Goal: Task Accomplishment & Management: Use online tool/utility

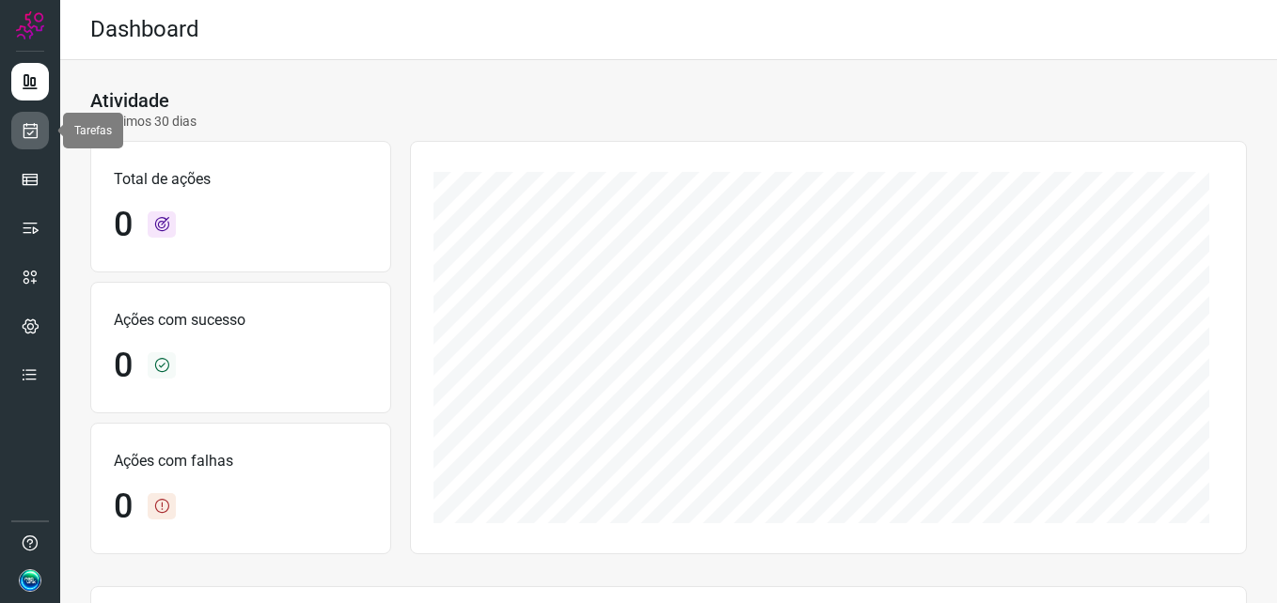
click at [39, 136] on link at bounding box center [30, 131] width 38 height 38
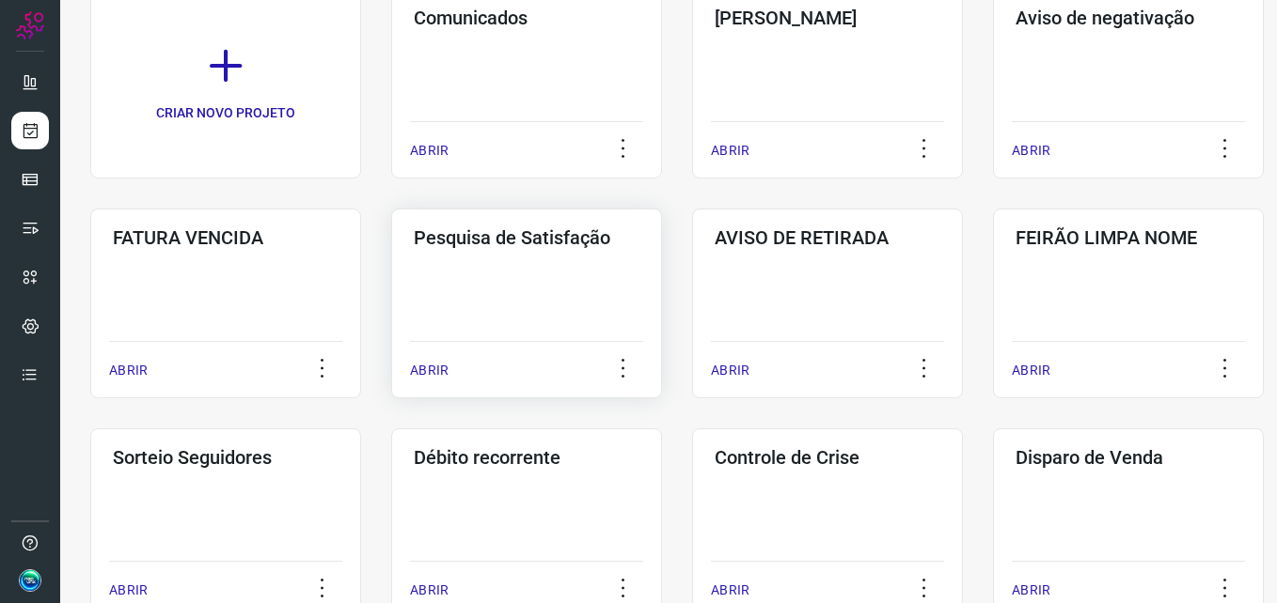
scroll to position [443, 0]
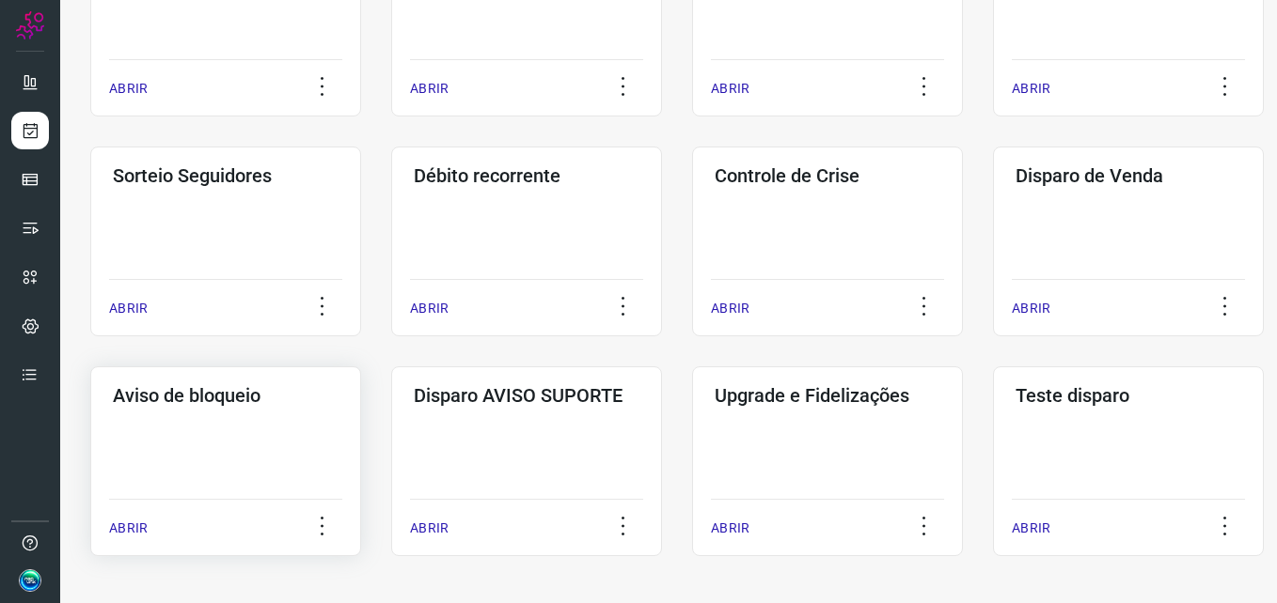
click at [391, 427] on div "Aviso de bloqueio ABRIR" at bounding box center [526, 462] width 271 height 190
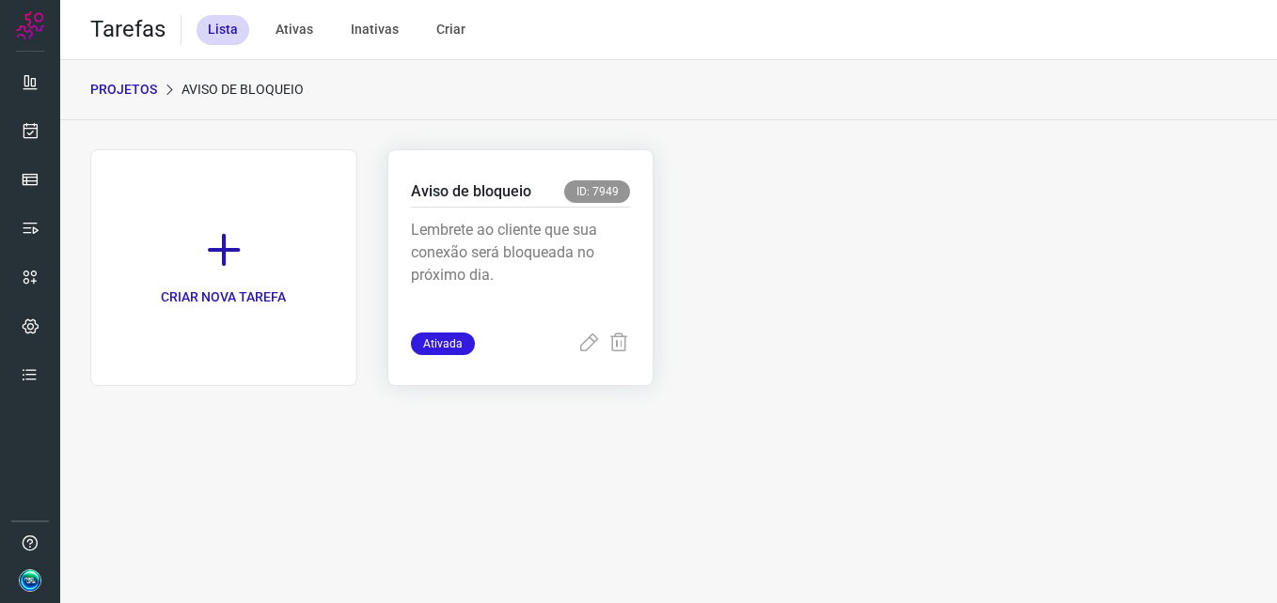
click at [545, 216] on div "Lembrete ao cliente que sua conexão será bloqueada no próximo dia." at bounding box center [521, 270] width 220 height 125
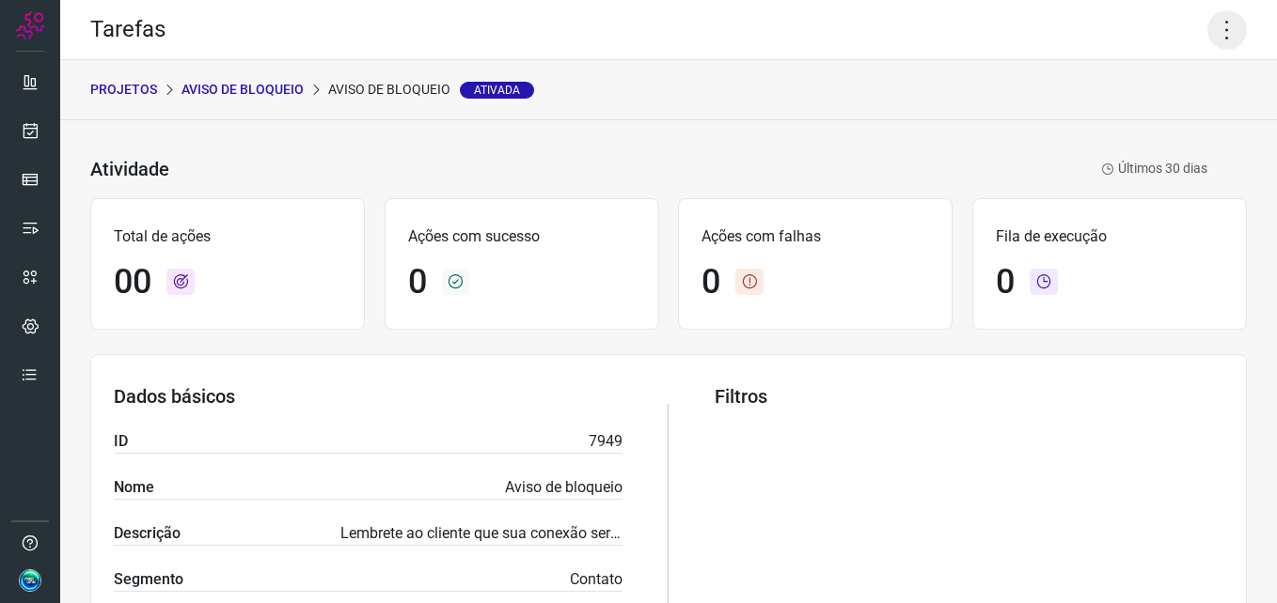
click at [1207, 39] on icon at bounding box center [1226, 29] width 39 height 39
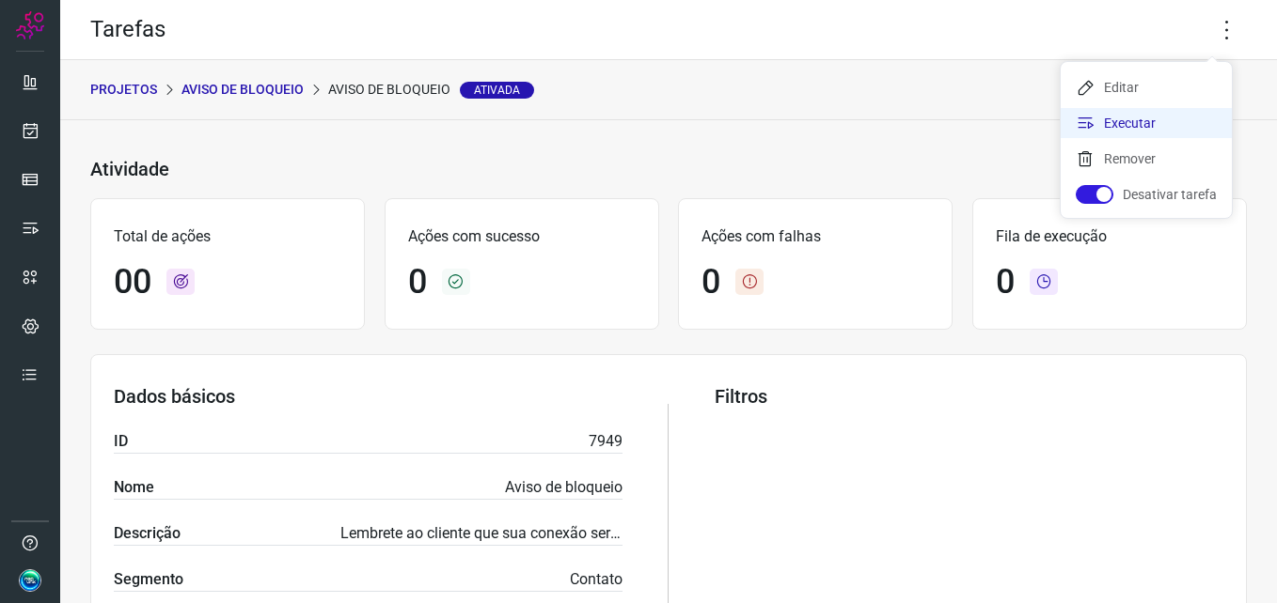
click at [1151, 127] on li "Executar" at bounding box center [1145, 123] width 171 height 30
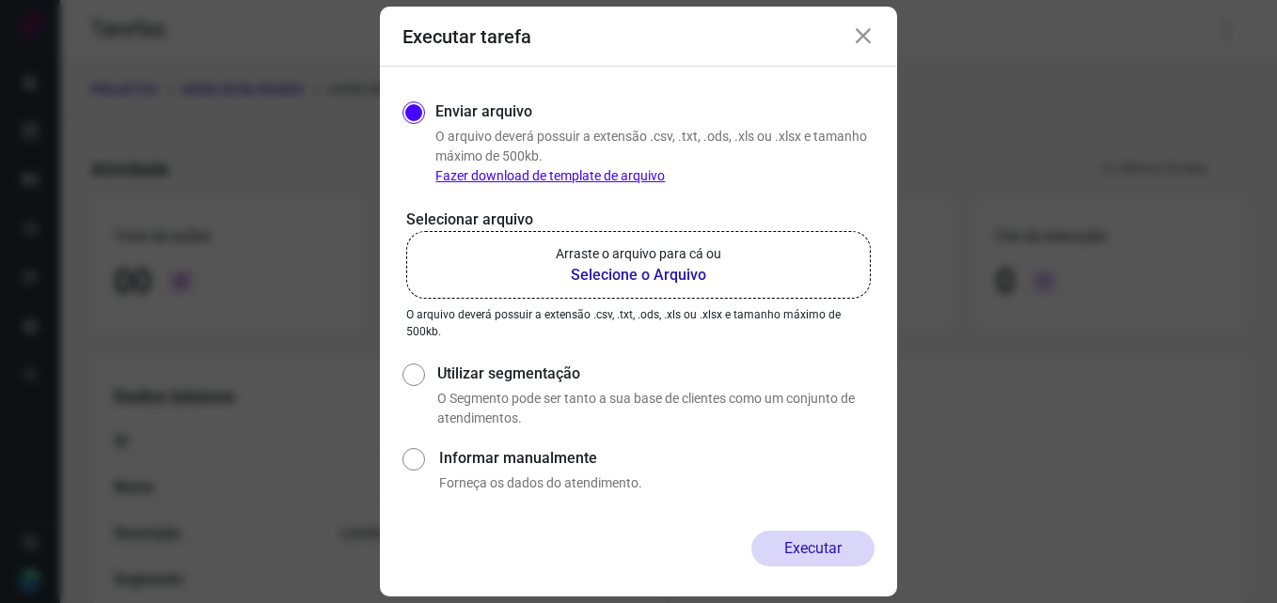
click at [653, 264] on b "Selecione o Arquivo" at bounding box center [638, 275] width 165 height 23
click at [0, 0] on input "Arraste o arquivo para cá ou Selecione o Arquivo" at bounding box center [0, 0] width 0 height 0
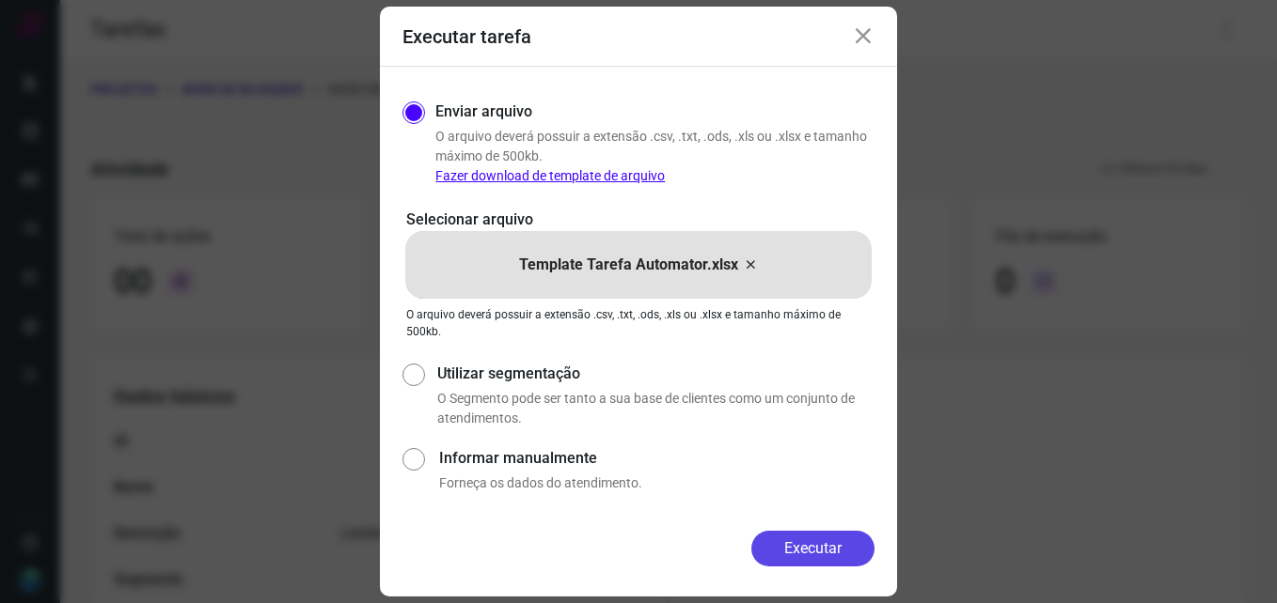
click at [792, 548] on button "Executar" at bounding box center [812, 549] width 123 height 36
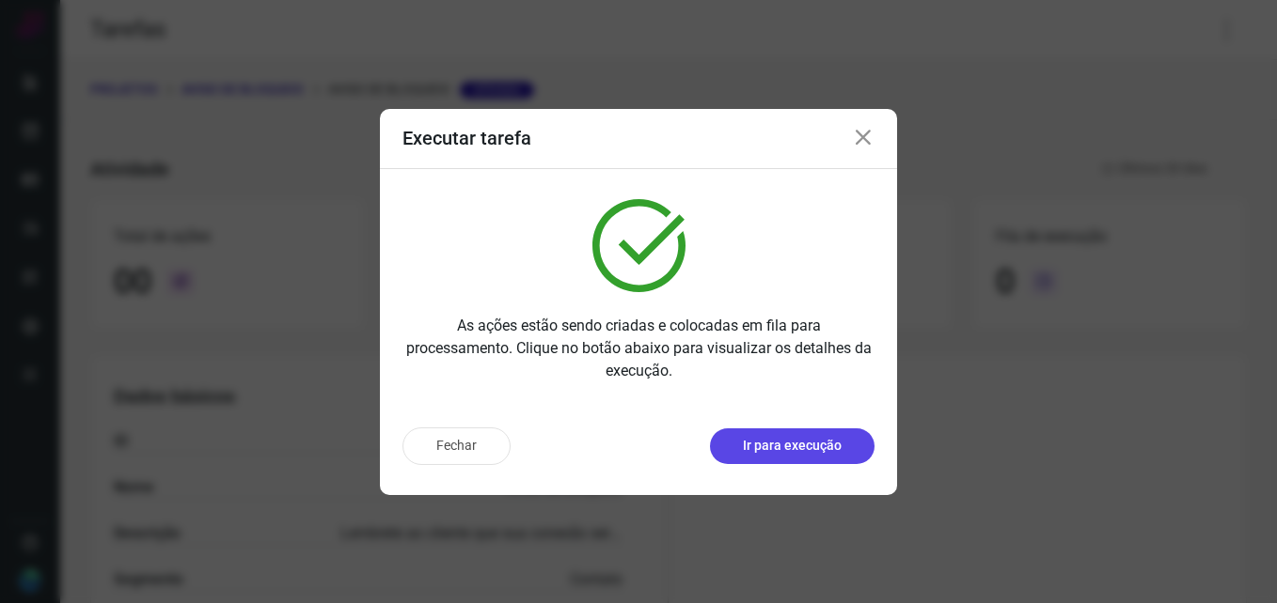
click at [799, 442] on p "Ir para execução" at bounding box center [792, 446] width 99 height 20
